Goal: Task Accomplishment & Management: Manage account settings

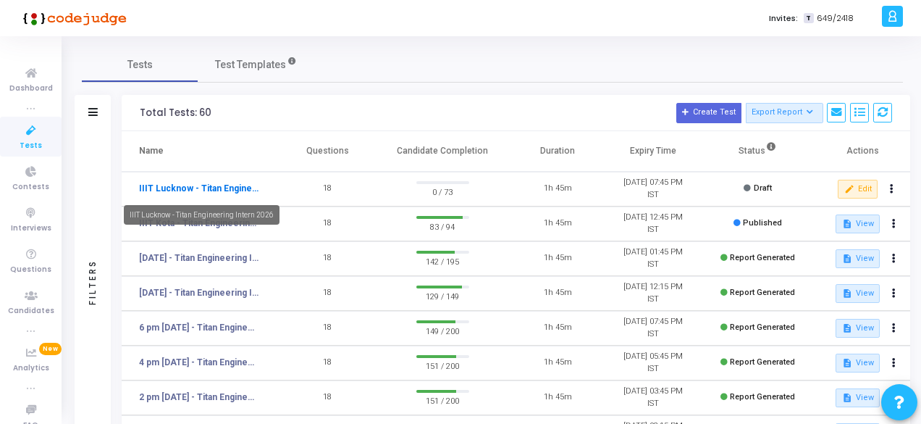
click at [227, 185] on link "IIIT Lucknow - Titan Engineering Intern 2026" at bounding box center [199, 188] width 120 height 13
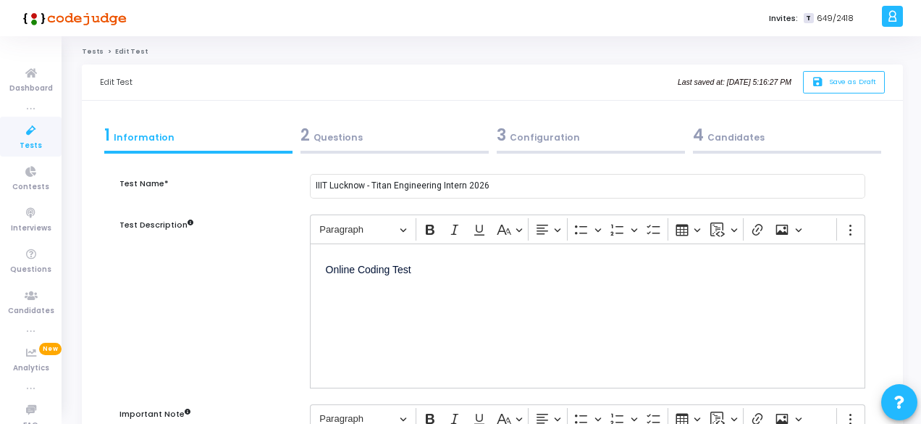
click at [704, 127] on div "4 Candidates" at bounding box center [787, 135] width 188 height 24
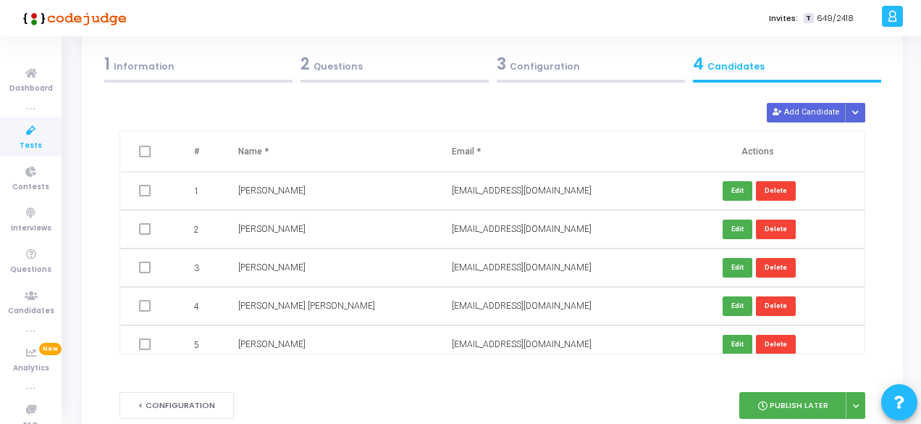
scroll to position [142, 0]
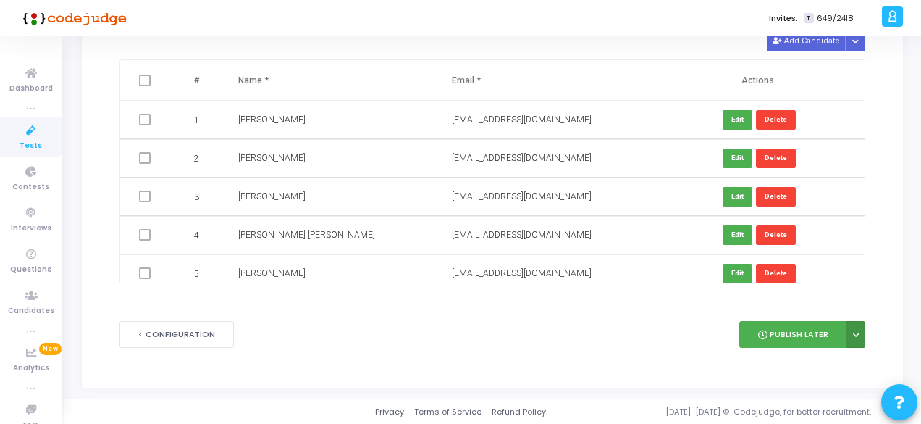
click at [857, 332] on icon at bounding box center [856, 335] width 6 height 7
click at [764, 330] on icon at bounding box center [762, 334] width 9 height 9
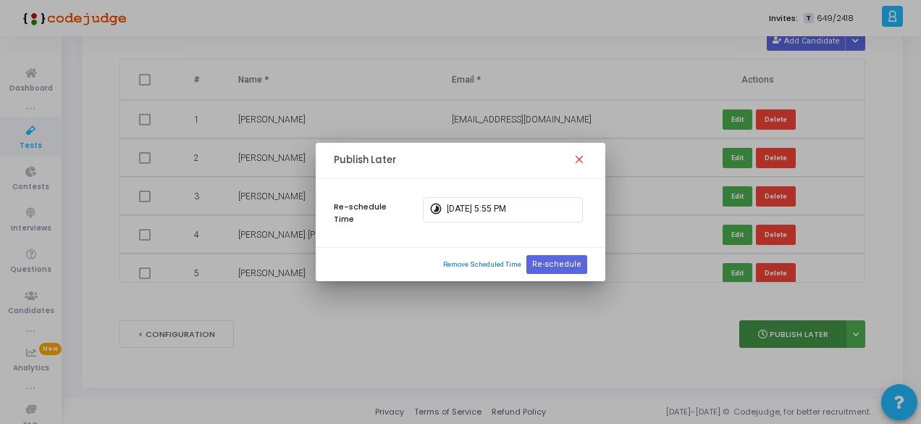
scroll to position [0, 0]
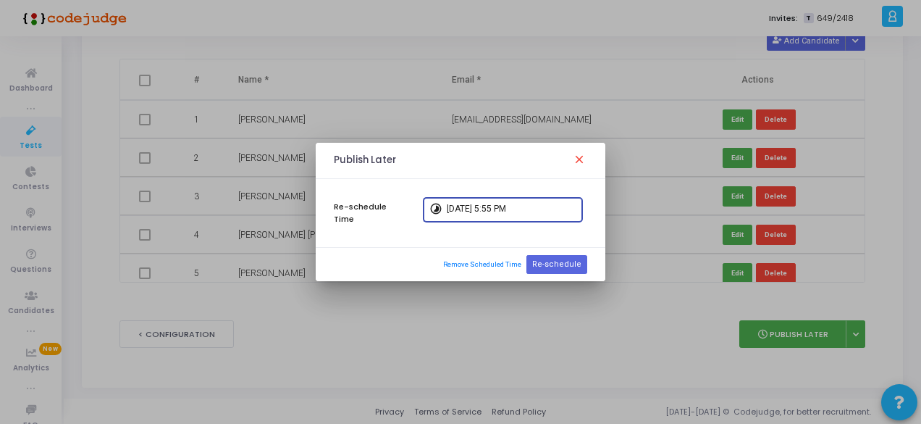
click at [523, 214] on input "[DATE] 5:55 PM" at bounding box center [512, 209] width 130 height 10
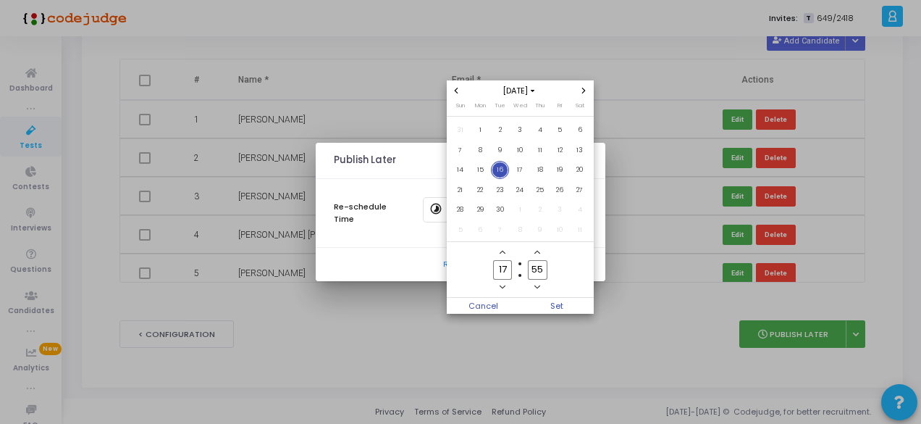
click at [546, 269] on input "55" at bounding box center [537, 270] width 19 height 20
click at [557, 303] on span "Set" at bounding box center [557, 306] width 74 height 16
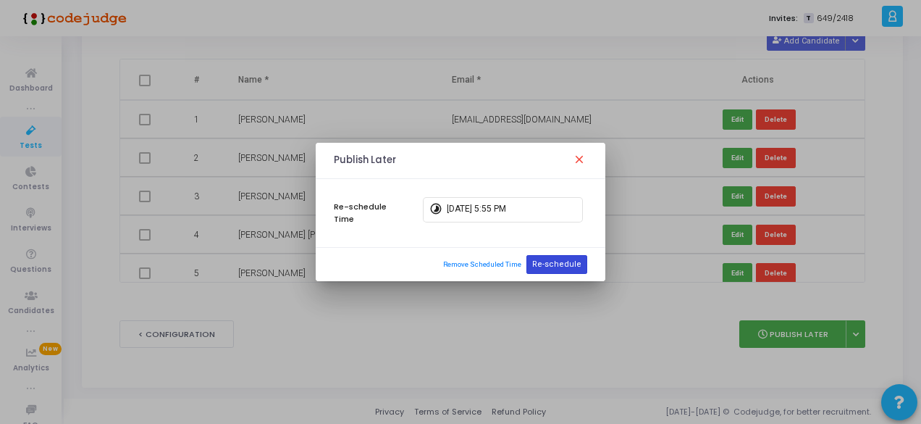
click at [579, 261] on button "Re-schedule" at bounding box center [556, 264] width 61 height 19
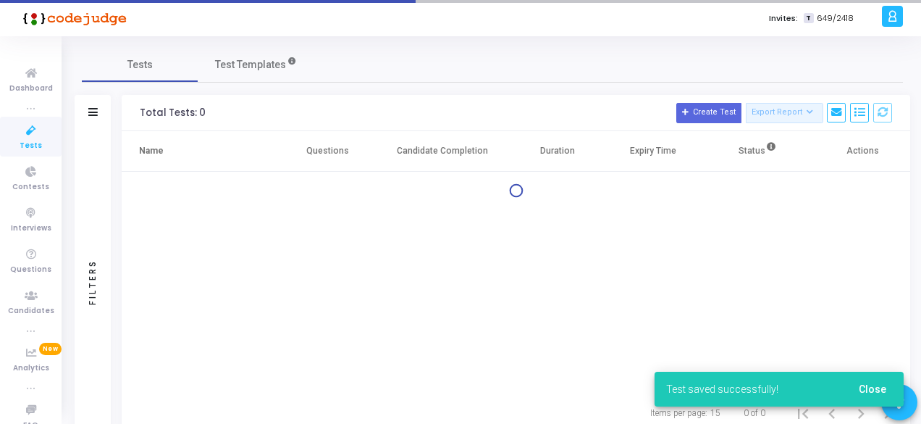
scroll to position [46, 0]
